Goal: Task Accomplishment & Management: Use online tool/utility

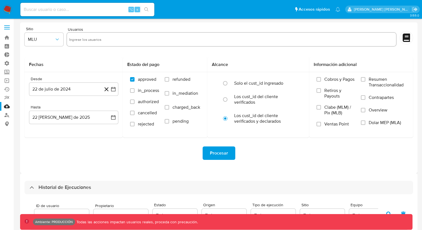
select select "10"
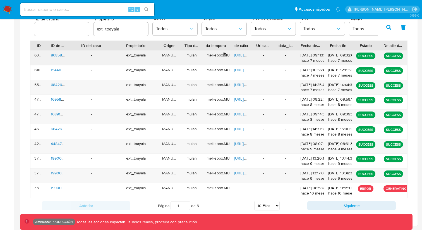
click at [227, 54] on div "meli-sbox.MULANIT.mulan_result_ext_toayala_20250127T101112_584d_86858461" at bounding box center [217, 55] width 20 height 5
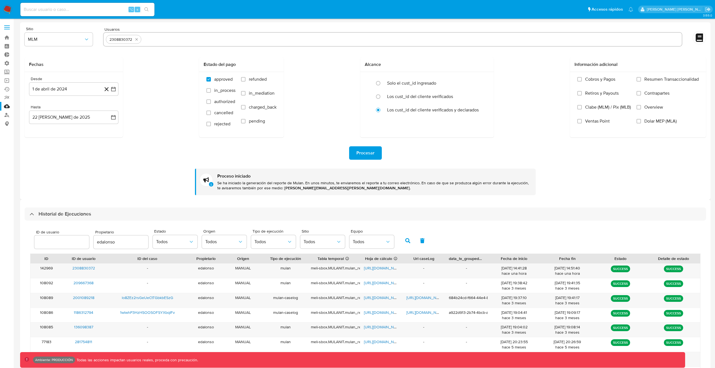
select select "25"
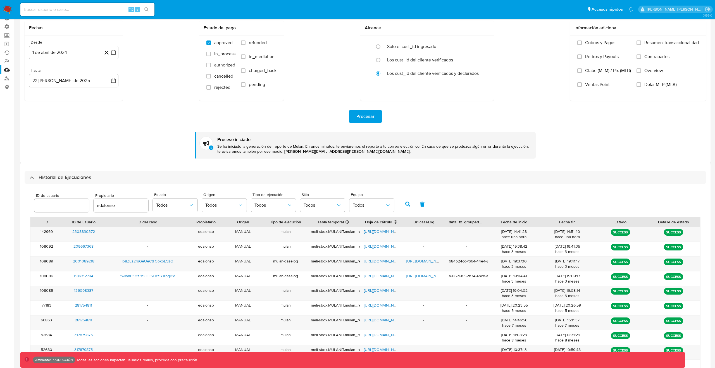
scroll to position [36, 0]
click at [300, 207] on button "Todos" at bounding box center [322, 205] width 45 height 13
click at [309, 264] on span "MLC" at bounding box center [308, 264] width 9 height 6
click at [408, 203] on icon "button" at bounding box center [407, 204] width 5 height 5
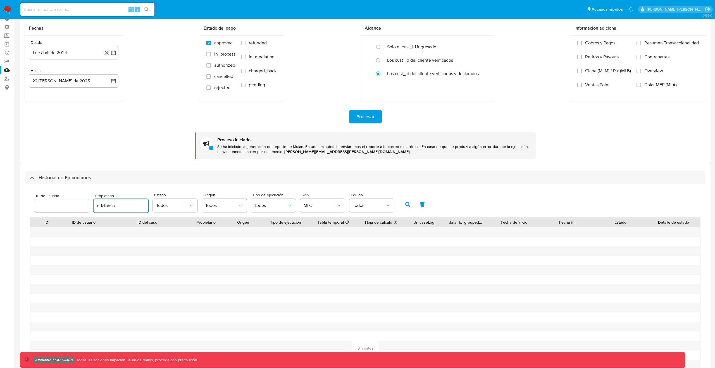
click at [131, 207] on input "edalonso" at bounding box center [121, 205] width 55 height 7
type input "\"
click at [403, 205] on button "button" at bounding box center [408, 204] width 15 height 13
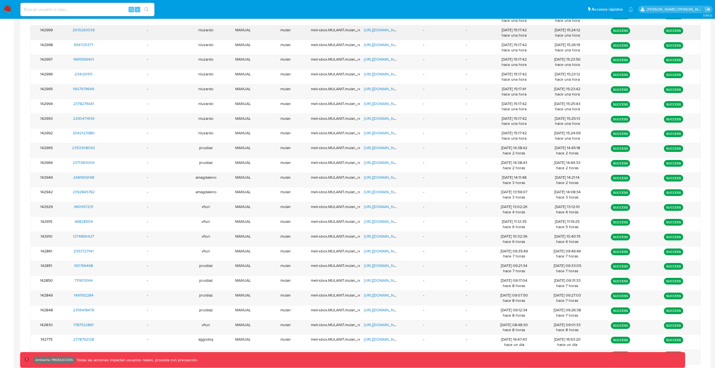
scroll to position [264, 0]
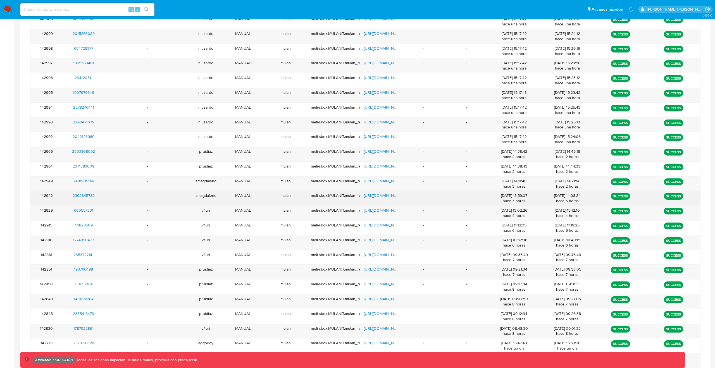
click at [376, 196] on span "https://docs.google.com/spreadsheets/d/1110TCyVQ434KqZhrp4DkVU2mxPlxt3lCViGkCs5…" at bounding box center [383, 196] width 39 height 6
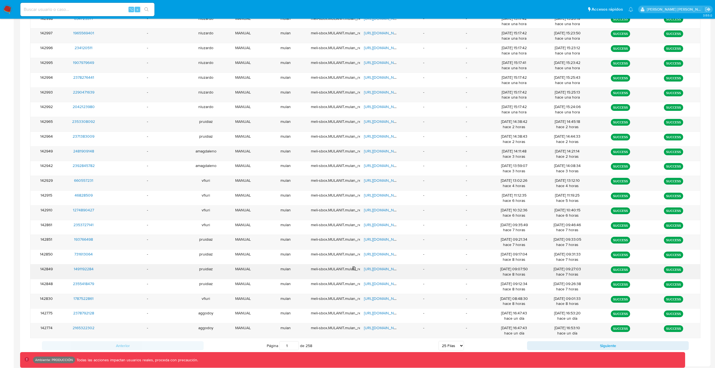
scroll to position [296, 0]
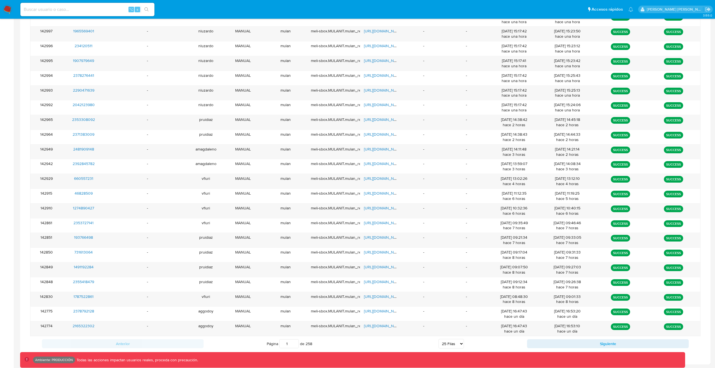
click at [459, 343] on select "5 Filas 10 Filas 20 Filas 25 Filas 50 Filas 100 Filas" at bounding box center [451, 343] width 25 height 9
select select "100"
click at [439, 339] on select "5 Filas 10 Filas 20 Filas 25 Filas 50 Filas 100 Filas" at bounding box center [451, 343] width 25 height 9
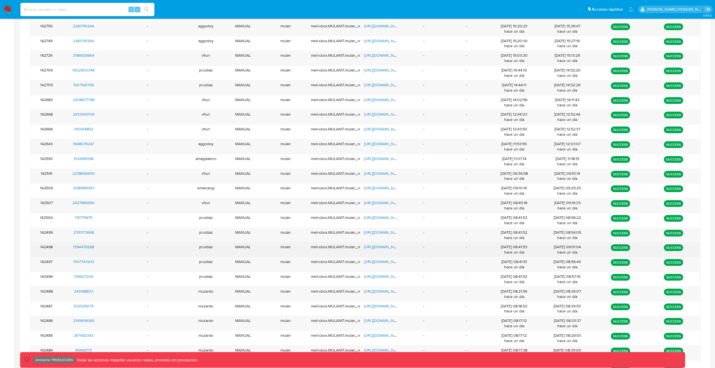
scroll to position [686, 0]
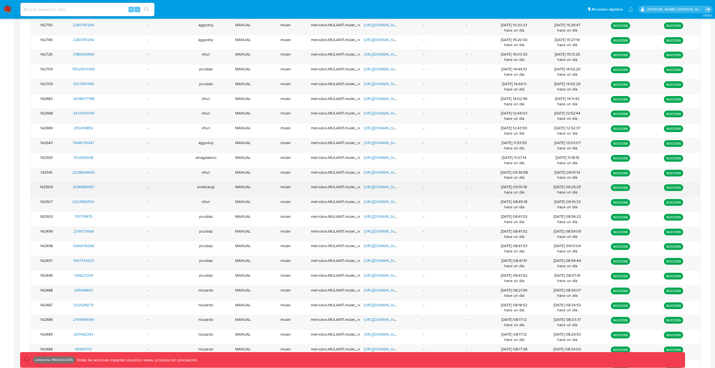
click at [382, 187] on span "https://docs.google.com/spreadsheets/d/1urlpkfBnsLSdsOfJMBdQ0sZmOcdgfgWj8ELyOle…" at bounding box center [383, 187] width 39 height 6
